Goal: Transaction & Acquisition: Purchase product/service

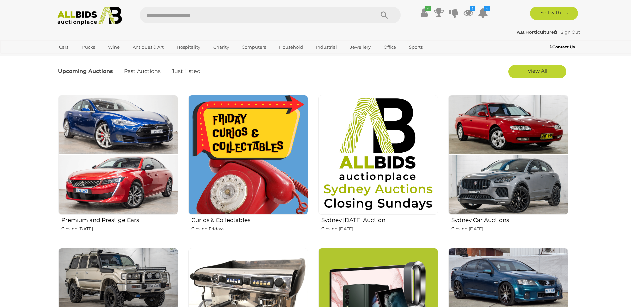
scroll to position [166, 0]
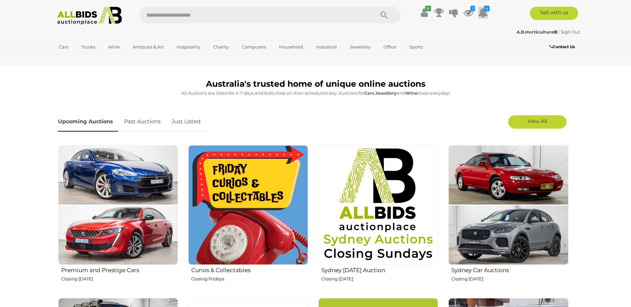
click at [486, 11] on icon "4" at bounding box center [487, 9] width 6 height 6
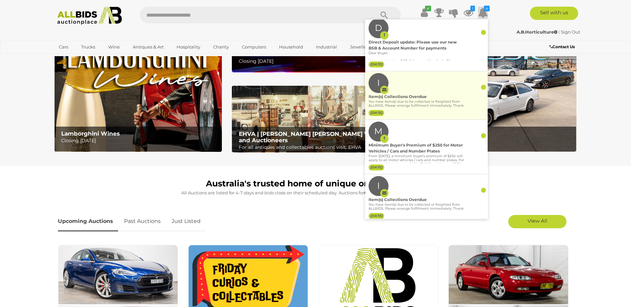
scroll to position [33, 0]
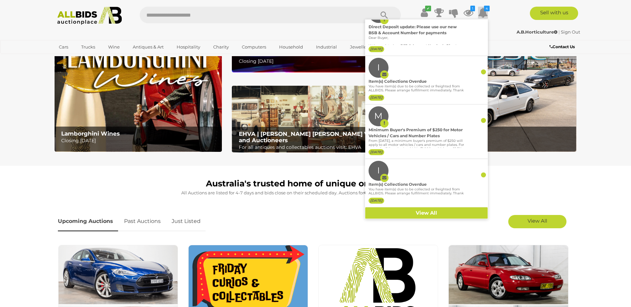
click at [528, 190] on p "All Auctions are listed for 4-7 days and bids close on their scheduled day. Auc…" at bounding box center [316, 193] width 516 height 8
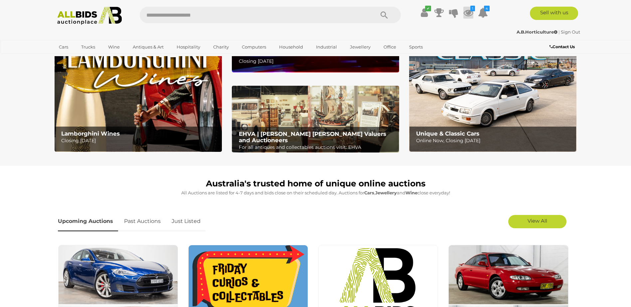
click at [469, 10] on icon at bounding box center [468, 13] width 10 height 12
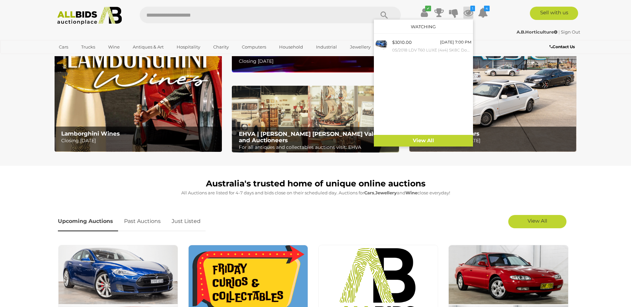
click at [471, 5] on div "✔ Track & Trace 1 4" at bounding box center [315, 13] width 631 height 27
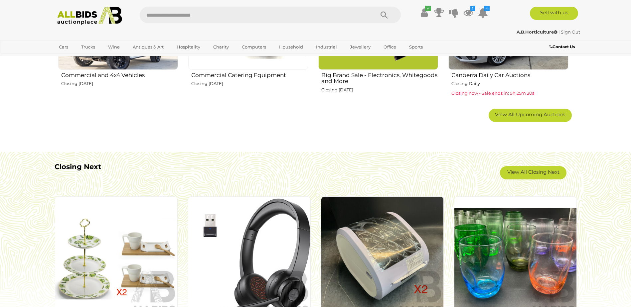
scroll to position [565, 0]
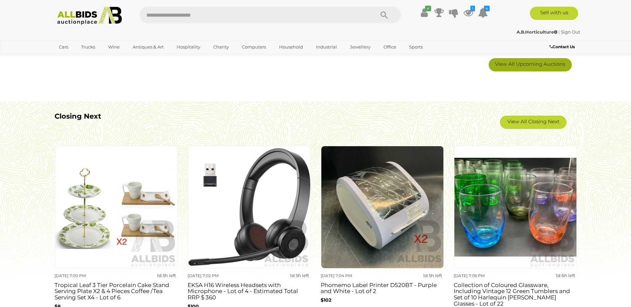
click at [534, 64] on span "View All Upcoming Auctions" at bounding box center [530, 64] width 70 height 6
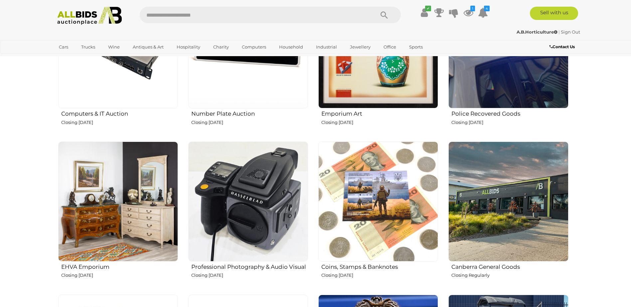
scroll to position [798, 0]
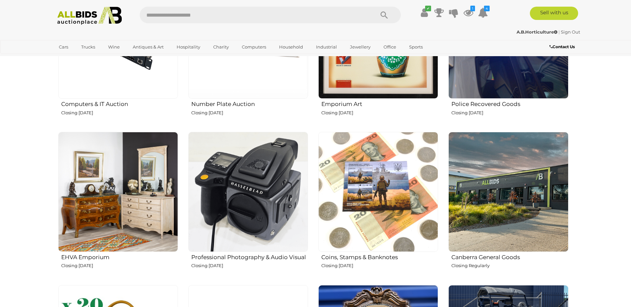
click at [251, 210] on img at bounding box center [248, 192] width 120 height 120
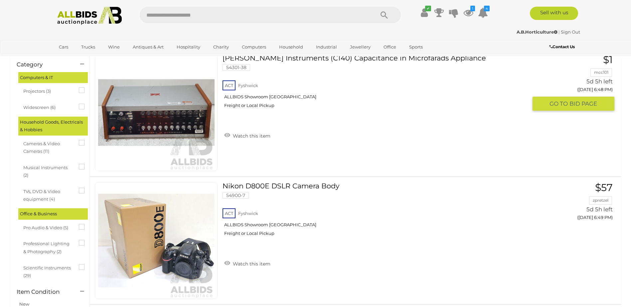
scroll to position [266, 0]
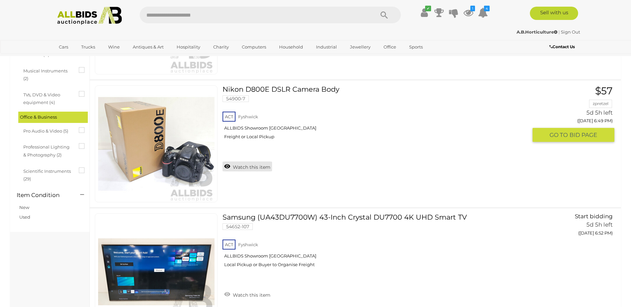
click at [234, 169] on link "Watch this item" at bounding box center [248, 167] width 50 height 10
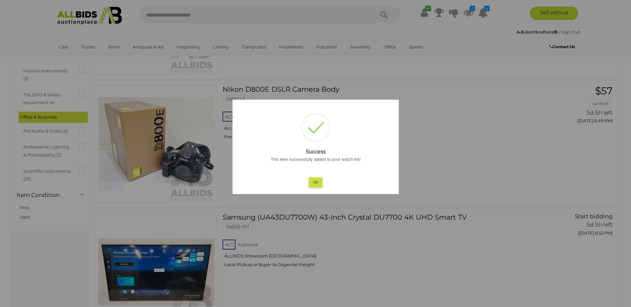
click at [316, 184] on button "Ok" at bounding box center [316, 183] width 14 height 10
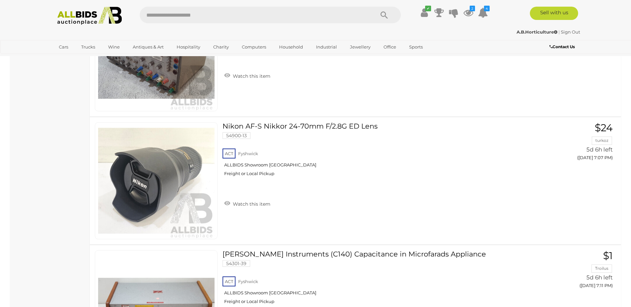
scroll to position [998, 0]
click at [234, 204] on link "Watch this item" at bounding box center [248, 203] width 50 height 10
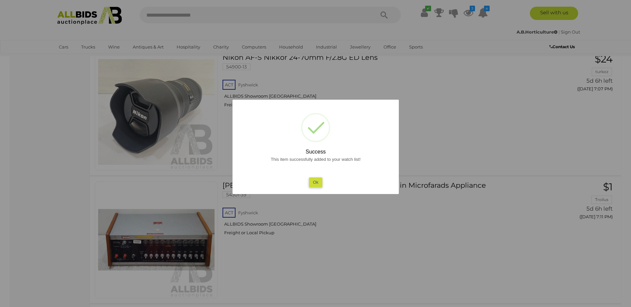
scroll to position [1164, 0]
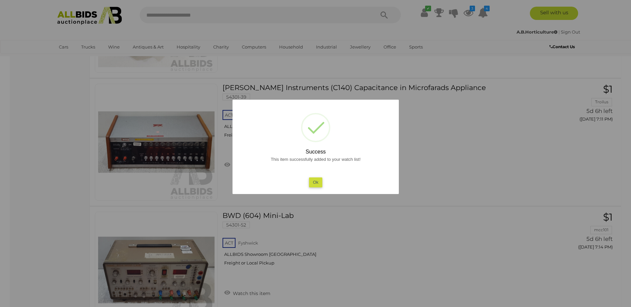
click at [318, 184] on button "Ok" at bounding box center [316, 183] width 14 height 10
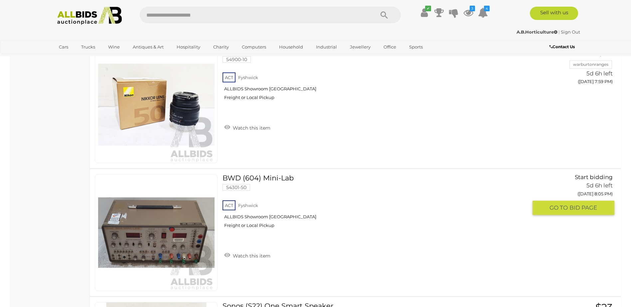
scroll to position [4291, 0]
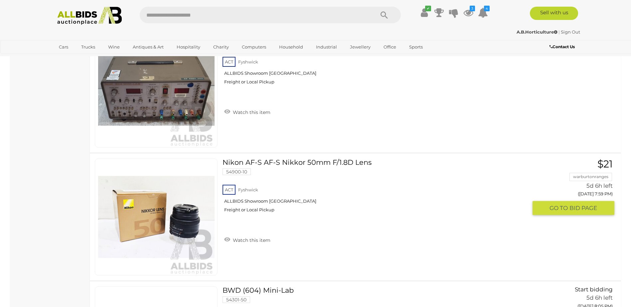
click at [197, 196] on link at bounding box center [156, 217] width 123 height 117
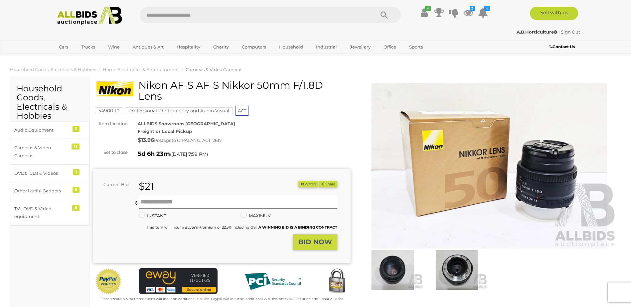
drag, startPoint x: 329, startPoint y: 83, endPoint x: 167, endPoint y: 91, distance: 161.8
click at [167, 91] on h1 "Nikon AF-S AF-S Nikkor 50mm F/1.8D Lens" at bounding box center [222, 91] width 252 height 22
drag, startPoint x: 167, startPoint y: 91, endPoint x: 140, endPoint y: 85, distance: 27.9
click at [140, 85] on h1 "Nikon AF-S AF-S Nikkor 50mm F/1.8D Lens" at bounding box center [222, 91] width 252 height 22
copy h1 "Nikon AF-S AF-S Nikkor 50mm F/1.8D Lens"
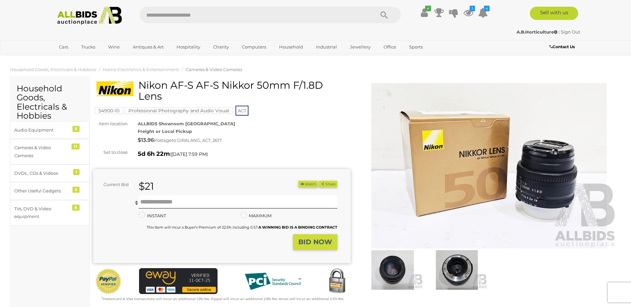
scroll to position [200, 0]
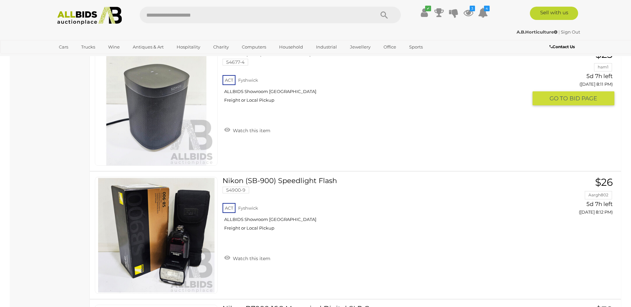
scroll to position [4776, 0]
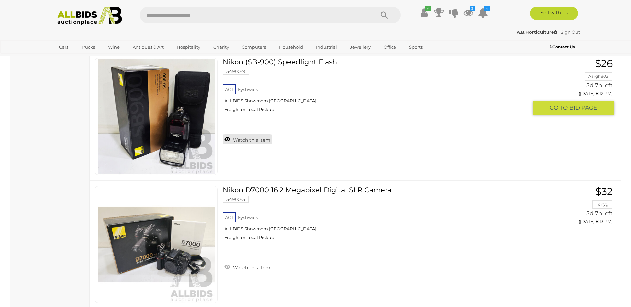
click at [265, 138] on link "Watch this item" at bounding box center [248, 139] width 50 height 10
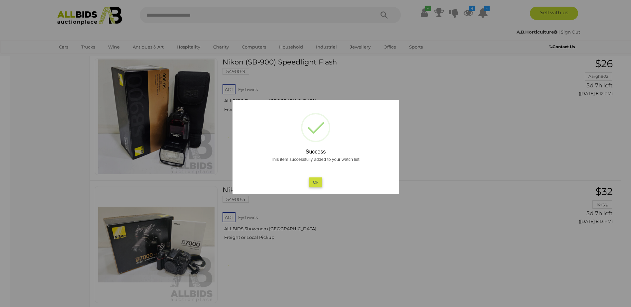
click at [322, 181] on button "Ok" at bounding box center [316, 183] width 14 height 10
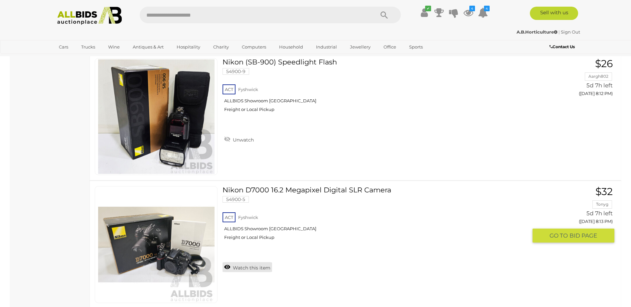
click at [248, 268] on link "Watch this item" at bounding box center [248, 267] width 50 height 10
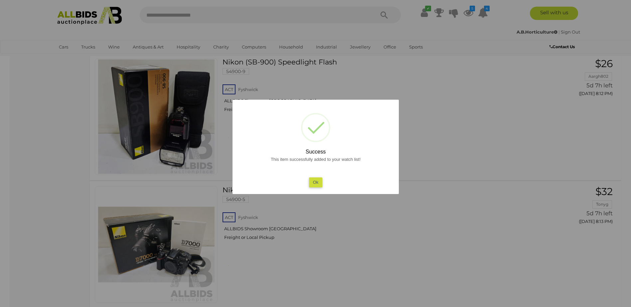
click at [318, 184] on button "Ok" at bounding box center [316, 183] width 14 height 10
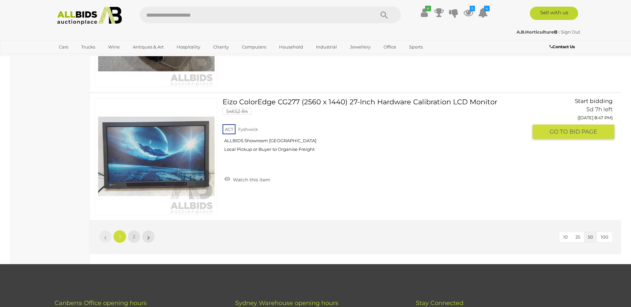
scroll to position [6405, 0]
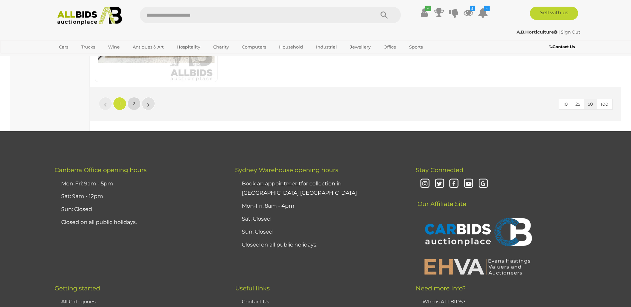
click at [135, 102] on span "2" at bounding box center [134, 104] width 3 height 6
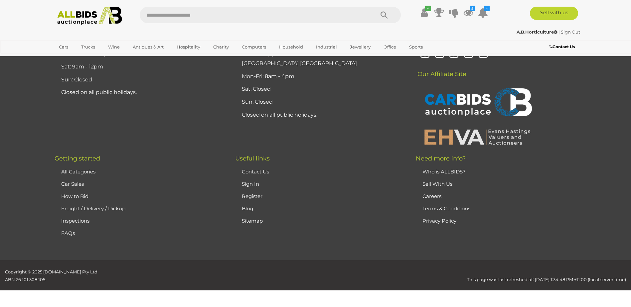
scroll to position [23, 0]
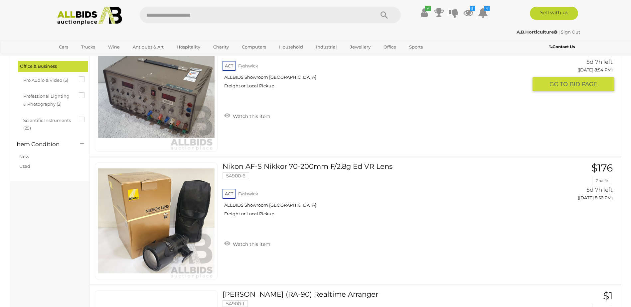
scroll to position [389, 0]
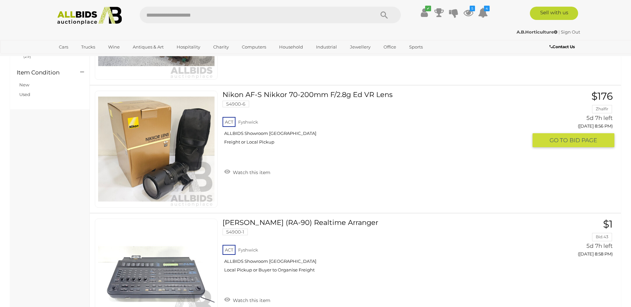
click at [188, 123] on link at bounding box center [156, 149] width 123 height 117
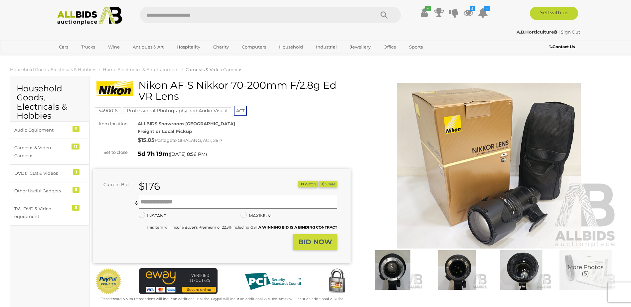
drag, startPoint x: 345, startPoint y: 86, endPoint x: 167, endPoint y: 93, distance: 178.1
click at [167, 93] on h1 "Nikon AF-S Nikkor 70-200mm F/2.8g Ed VR Lens" at bounding box center [222, 91] width 252 height 22
drag, startPoint x: 167, startPoint y: 93, endPoint x: 216, endPoint y: 97, distance: 48.8
click at [227, 92] on h1 "Nikon AF-S Nikkor 70-200mm F/2.8g Ed VR Lens" at bounding box center [222, 91] width 252 height 22
drag, startPoint x: 206, startPoint y: 101, endPoint x: 141, endPoint y: 85, distance: 66.3
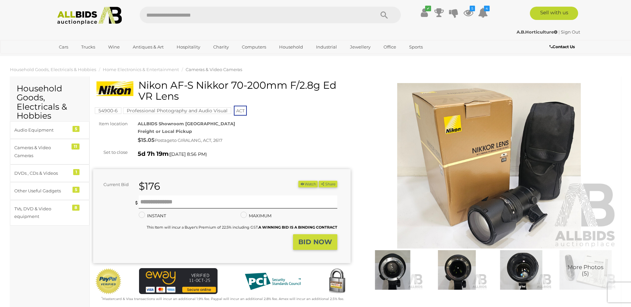
click at [141, 85] on h1 "Nikon AF-S Nikkor 70-200mm F/2.8g Ed VR Lens" at bounding box center [222, 91] width 252 height 22
copy h1 "Nikon AF-S Nikkor 70-200mm F/2.8g Ed VR Lens"
click at [304, 183] on button "Watch" at bounding box center [307, 184] width 19 height 7
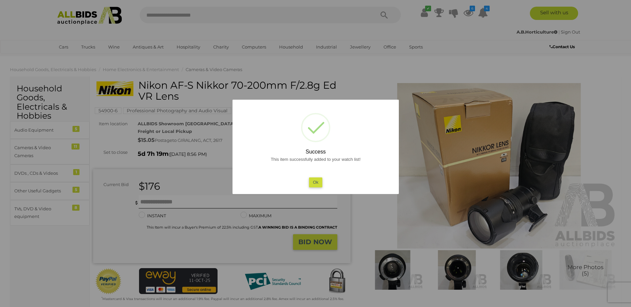
click at [317, 179] on button "Ok" at bounding box center [316, 183] width 14 height 10
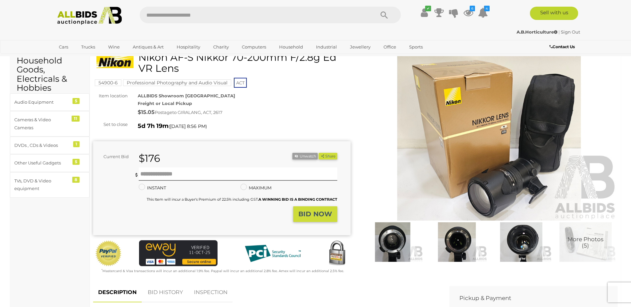
scroll to position [67, 0]
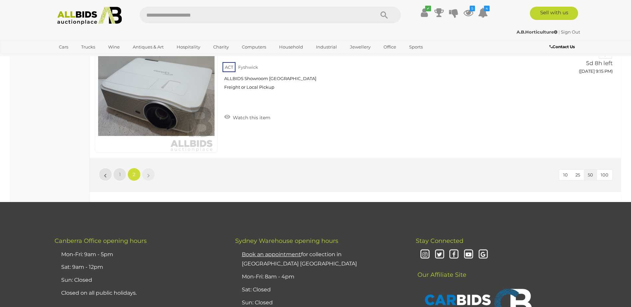
scroll to position [1537, 0]
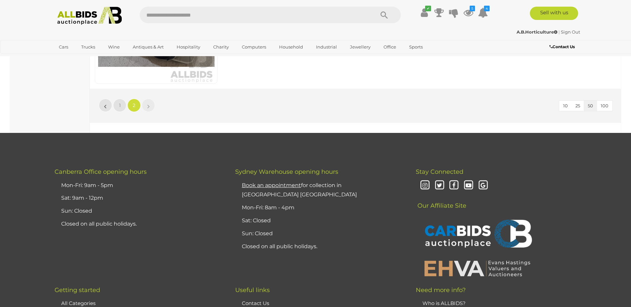
click at [75, 19] on img at bounding box center [90, 16] width 72 height 18
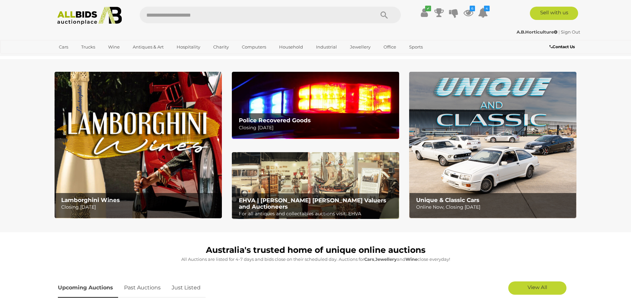
click at [268, 102] on img at bounding box center [315, 105] width 167 height 67
